Goal: Task Accomplishment & Management: Manage account settings

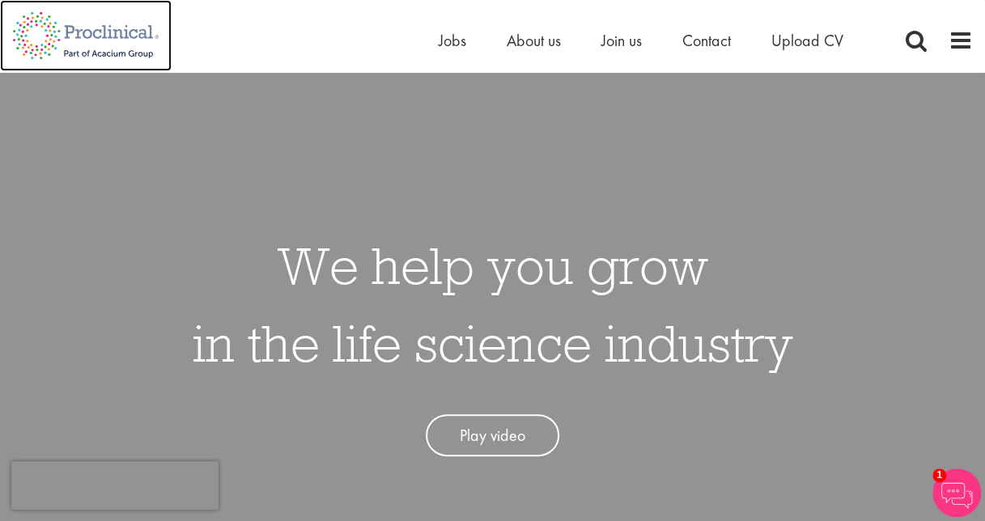
click at [99, 40] on img at bounding box center [86, 35] width 172 height 71
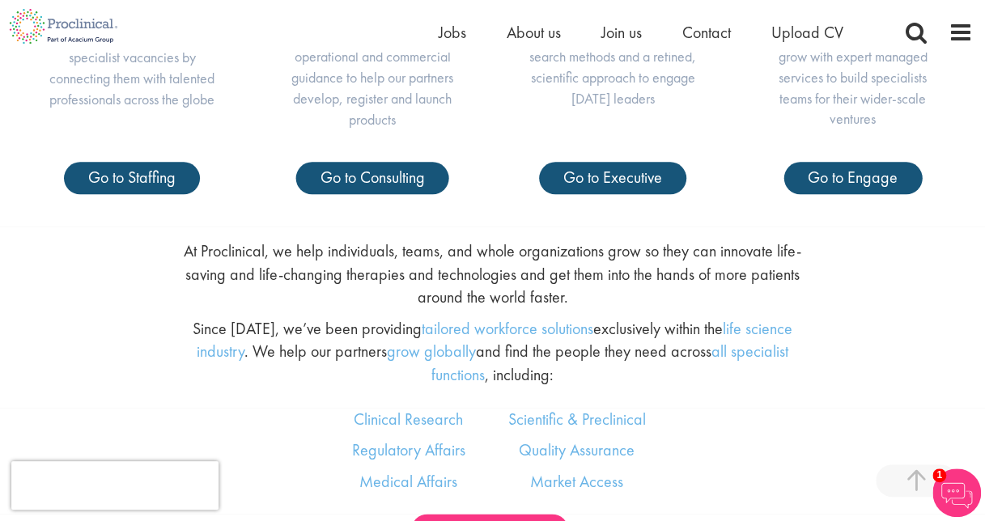
scroll to position [736, 0]
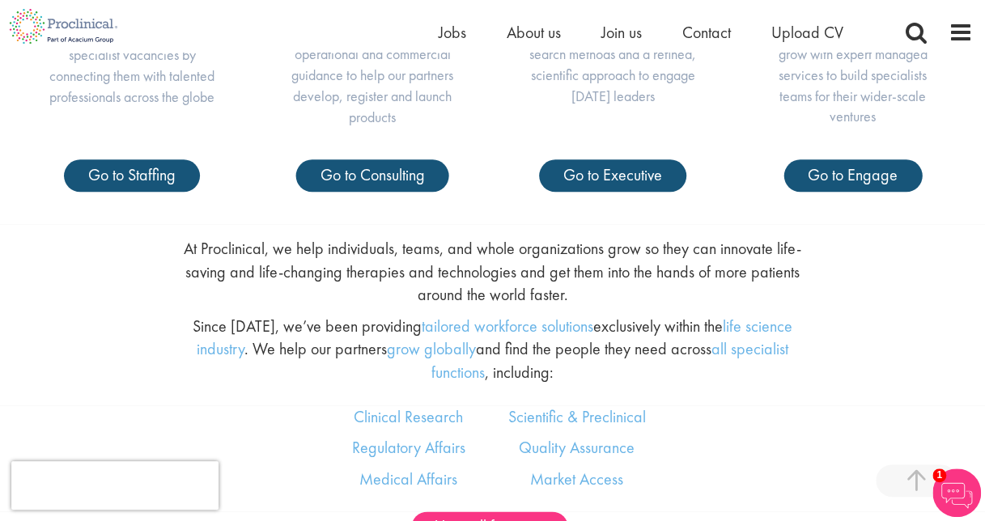
click at [12, 280] on div "At Proclinical, we help individuals, teams, and whole organizations grow so the…" at bounding box center [492, 314] width 1009 height 181
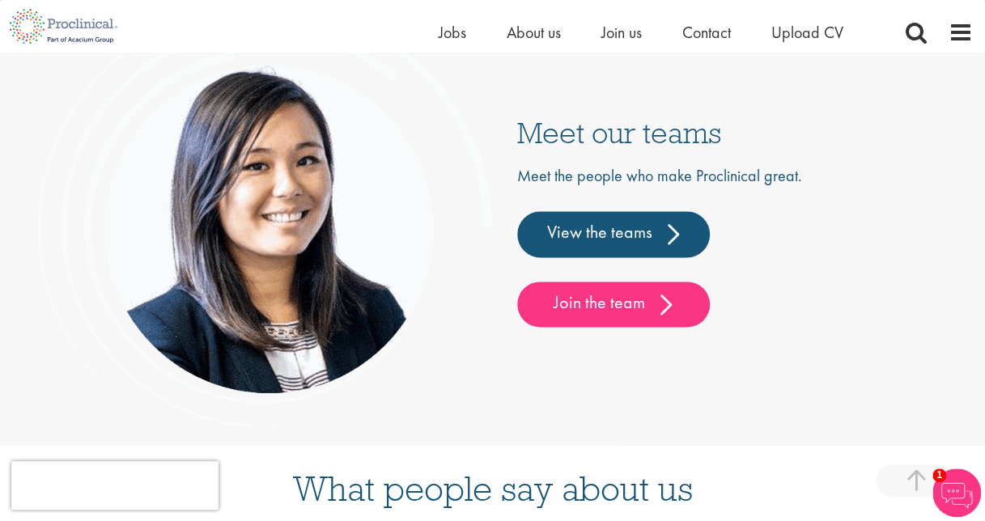
scroll to position [3812, 0]
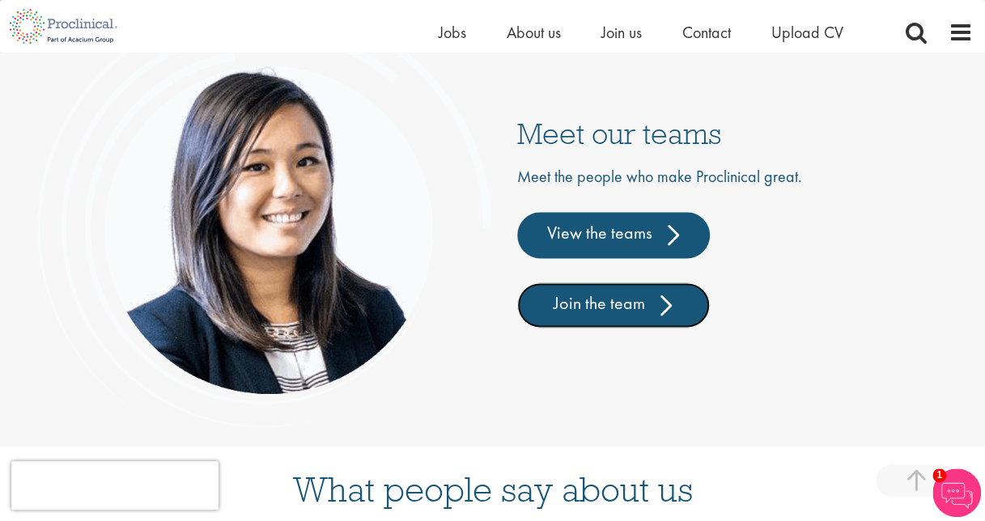
click at [587, 328] on link "Join the team" at bounding box center [613, 305] width 193 height 45
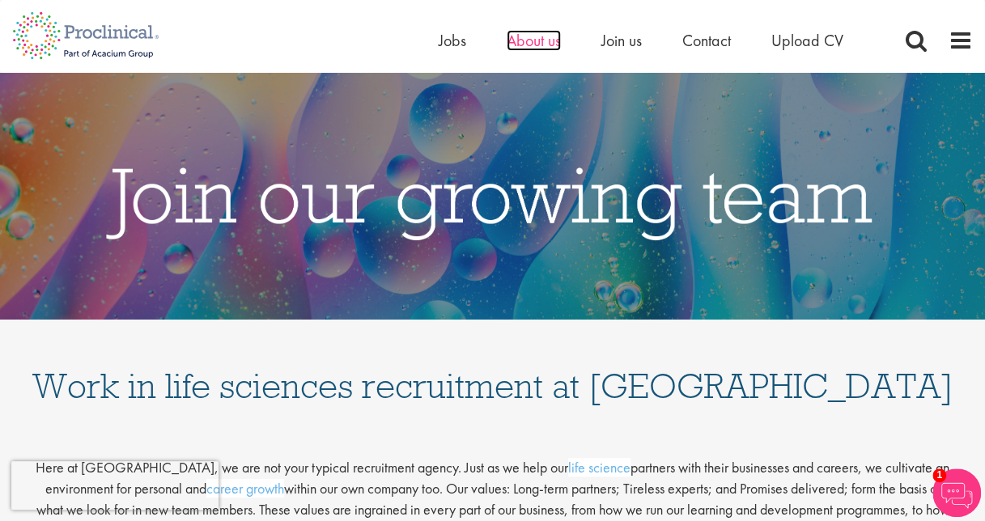
click at [527, 45] on span "About us" at bounding box center [534, 40] width 54 height 21
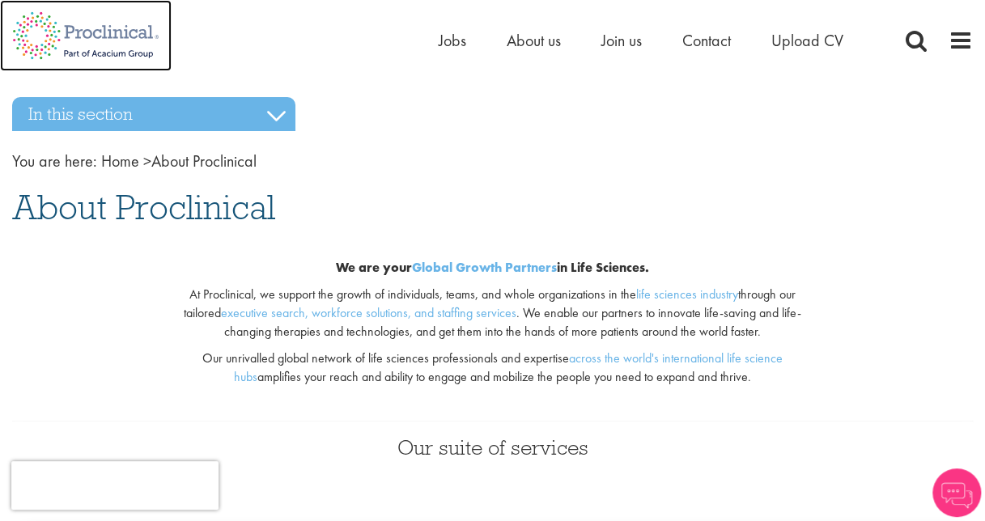
click at [72, 29] on img at bounding box center [86, 35] width 172 height 71
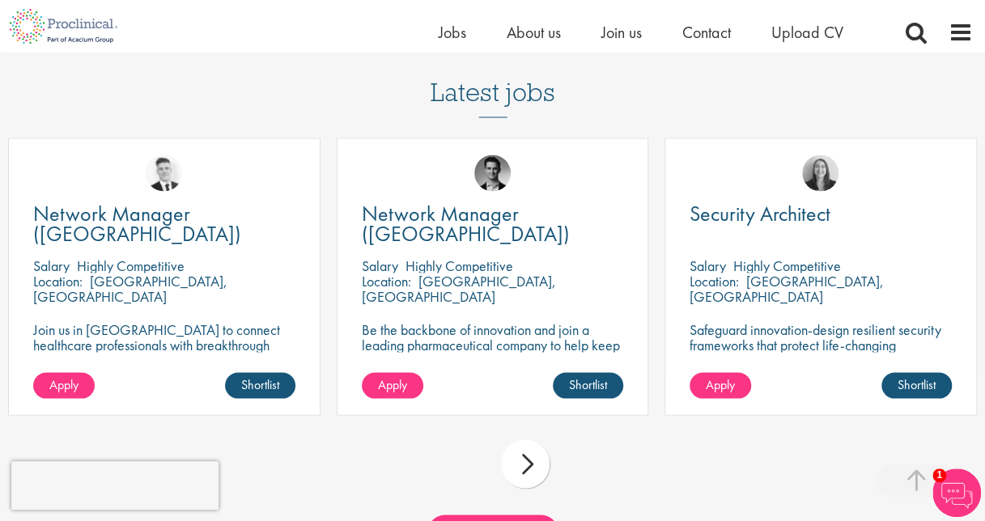
scroll to position [1326, 0]
click at [519, 471] on div "next" at bounding box center [525, 464] width 49 height 49
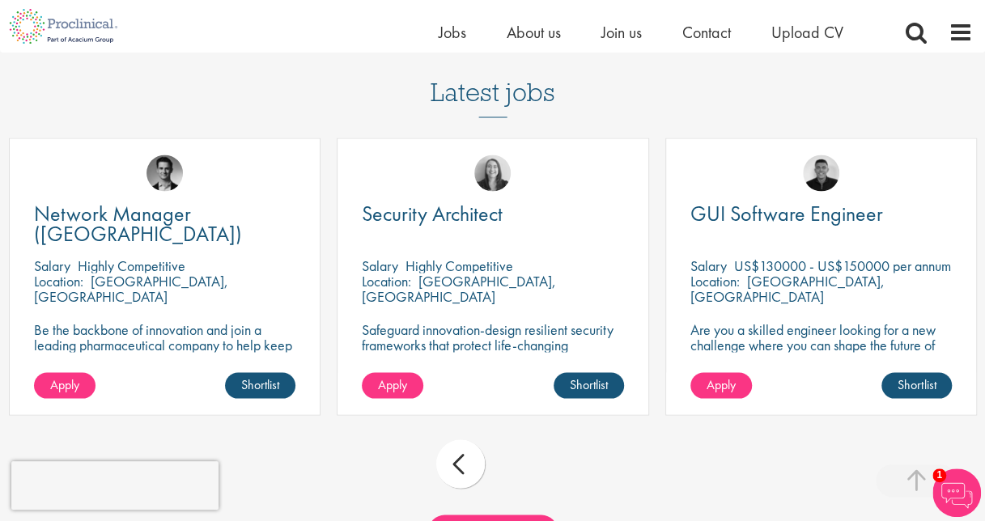
click at [519, 471] on div "prev next" at bounding box center [492, 466] width 985 height 70
click at [468, 474] on div "prev" at bounding box center [460, 464] width 49 height 49
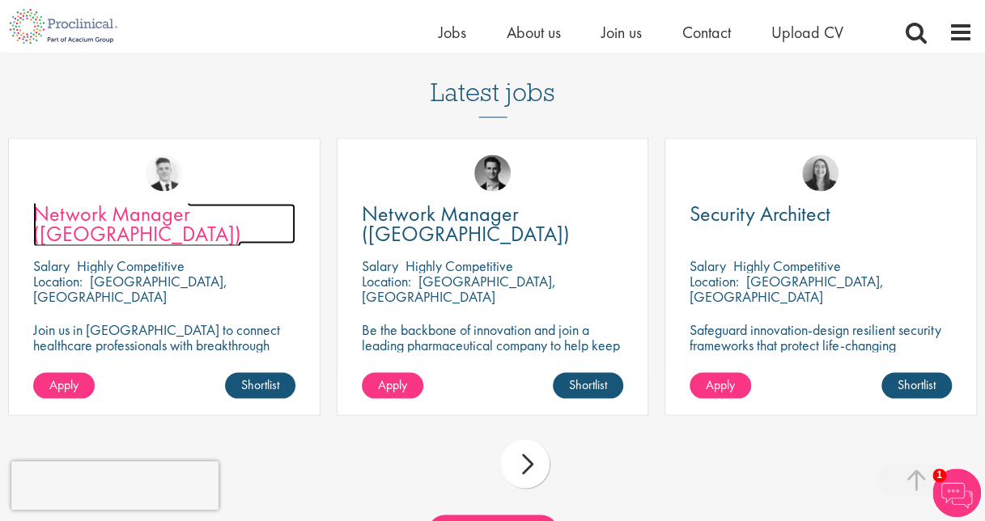
click at [122, 239] on span "Network Manager ([GEOGRAPHIC_DATA])" at bounding box center [137, 223] width 208 height 48
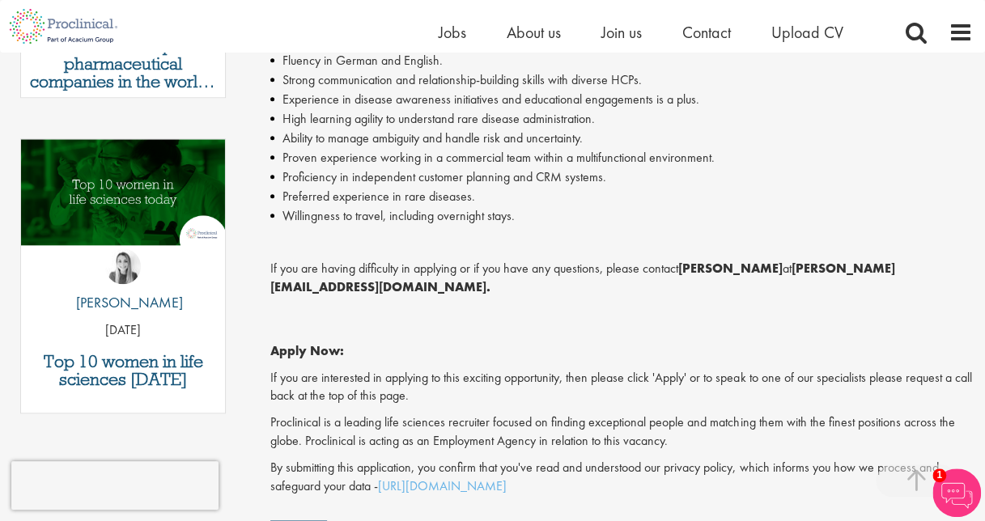
scroll to position [761, 0]
